Goal: Information Seeking & Learning: Learn about a topic

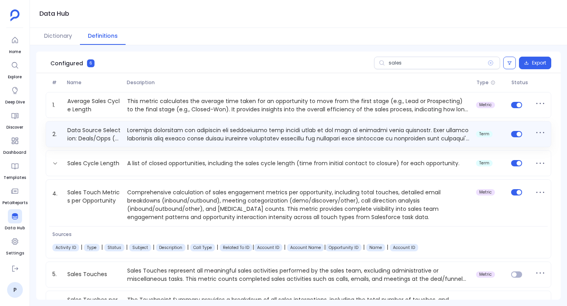
scroll to position [23, 0]
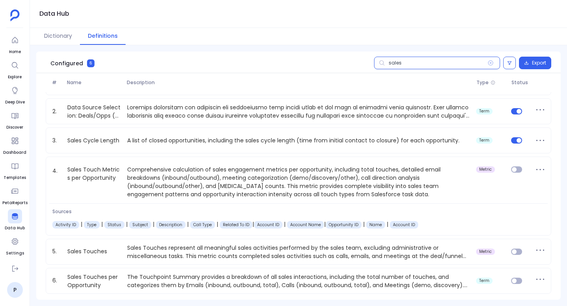
click at [425, 65] on input "sales" at bounding box center [437, 63] width 126 height 13
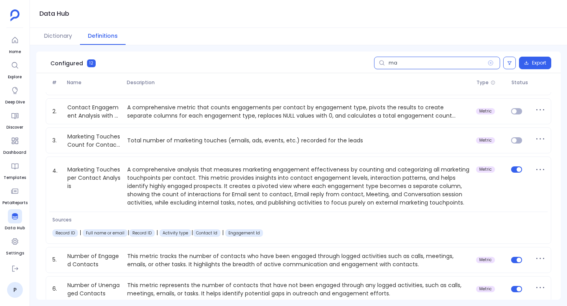
scroll to position [0, 0]
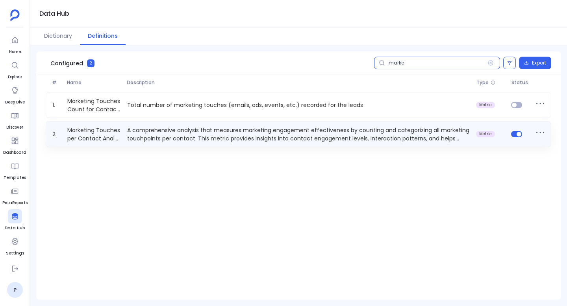
type input "marke"
click at [511, 131] on span at bounding box center [516, 134] width 11 height 6
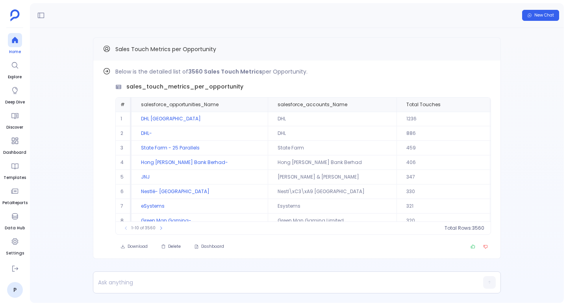
click at [9, 51] on span "Home" at bounding box center [15, 52] width 14 height 6
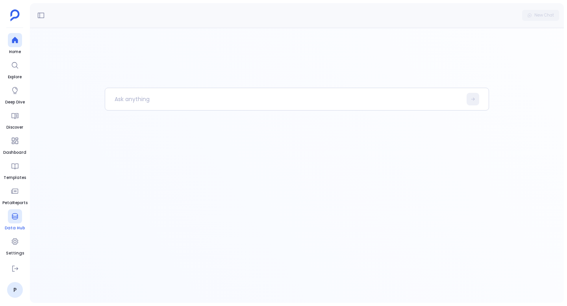
click at [17, 224] on link "Data Hub" at bounding box center [15, 220] width 20 height 22
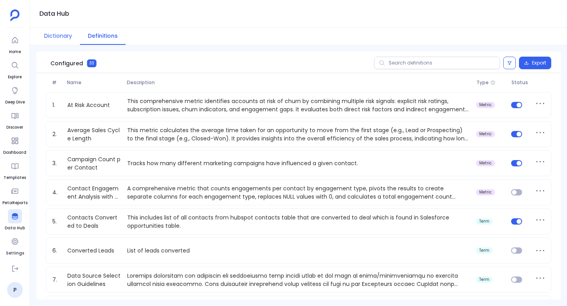
click at [59, 34] on button "Dictionary" at bounding box center [58, 36] width 44 height 17
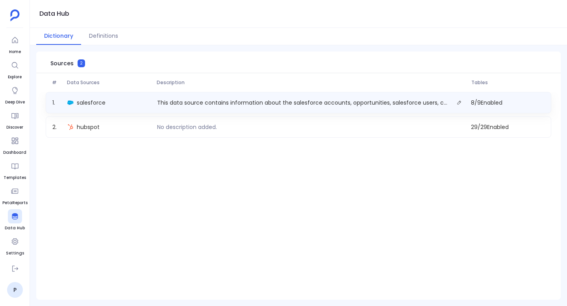
click at [131, 98] on div "salesforce" at bounding box center [109, 102] width 90 height 11
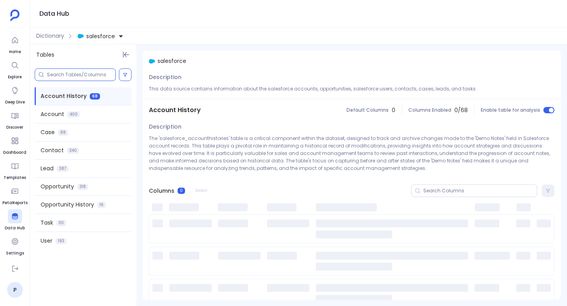
click at [78, 72] on div at bounding box center [75, 74] width 81 height 13
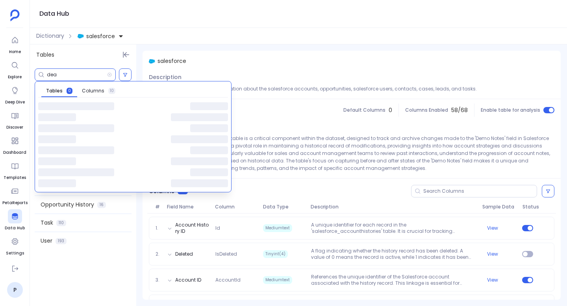
type input "dea"
click at [84, 264] on div "dea Tables 0 Columns 10 Account History 68 Account 400 Case 88 Contact 340 Lead…" at bounding box center [83, 185] width 106 height 241
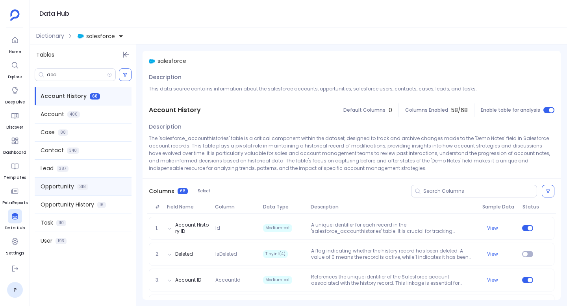
click at [77, 192] on div "Opportunity 318" at bounding box center [83, 187] width 97 height 18
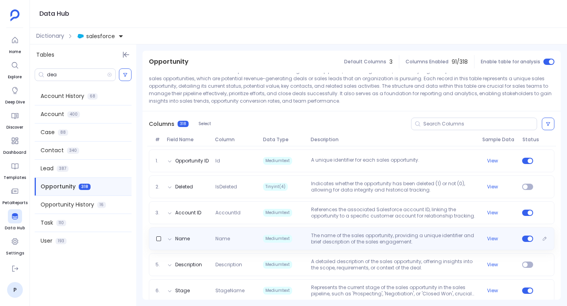
scroll to position [134, 0]
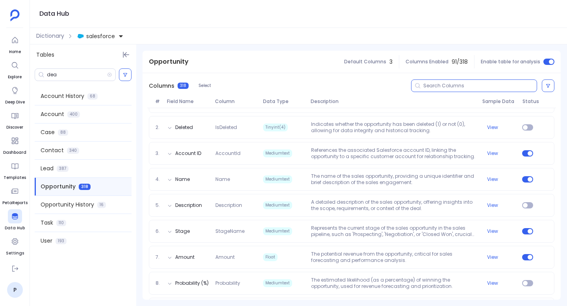
drag, startPoint x: 442, startPoint y: 87, endPoint x: 429, endPoint y: 104, distance: 20.7
click at [440, 90] on div at bounding box center [474, 85] width 126 height 13
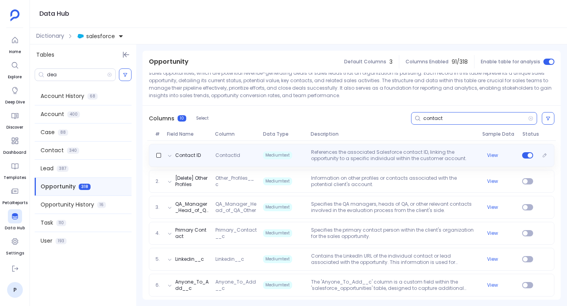
type input "contact"
click at [422, 151] on p "References the associated Salesforce contact ID, linking the opportunity to a s…" at bounding box center [393, 155] width 171 height 13
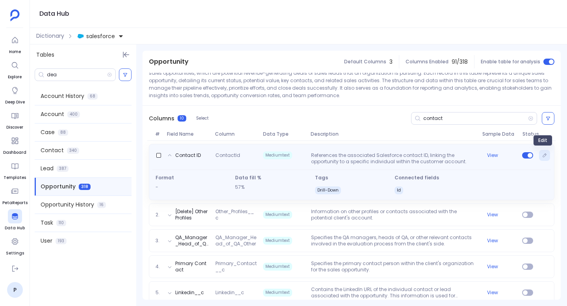
click at [543, 156] on icon "Edit" at bounding box center [544, 155] width 5 height 5
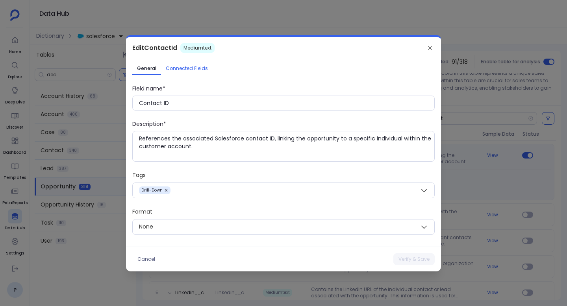
click at [191, 67] on span "Connected Fields" at bounding box center [187, 68] width 42 height 6
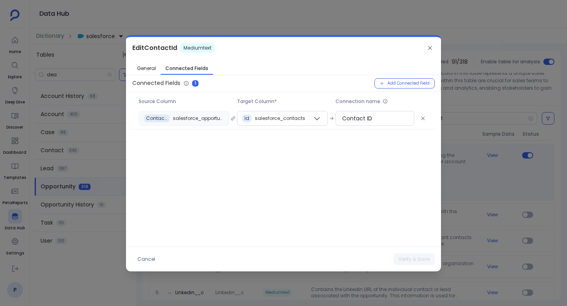
click at [324, 30] on div at bounding box center [283, 153] width 567 height 306
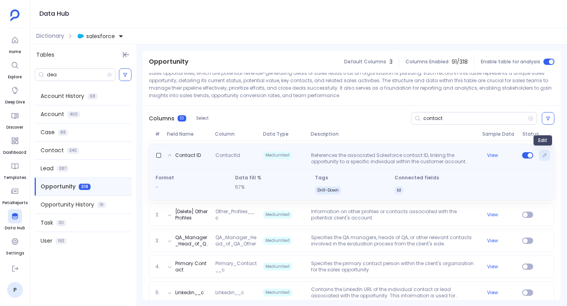
click at [542, 154] on icon "Edit" at bounding box center [544, 155] width 5 height 5
